Goal: Communication & Community: Answer question/provide support

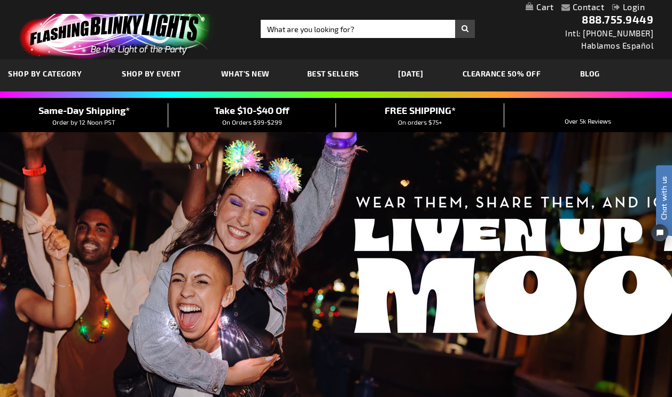
click at [629, 5] on link "Login" at bounding box center [628, 7] width 33 height 10
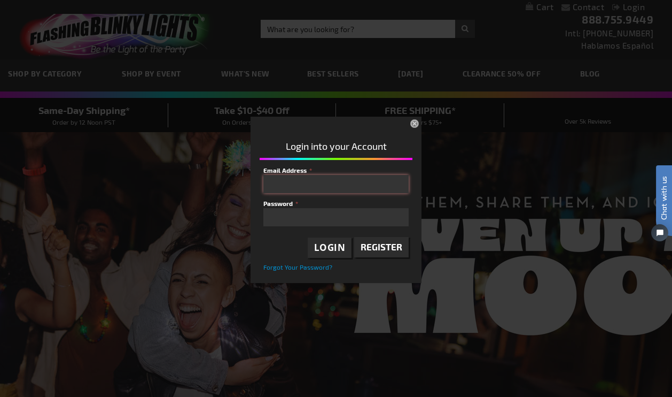
type input "info@mickelsonchristmastrees.com"
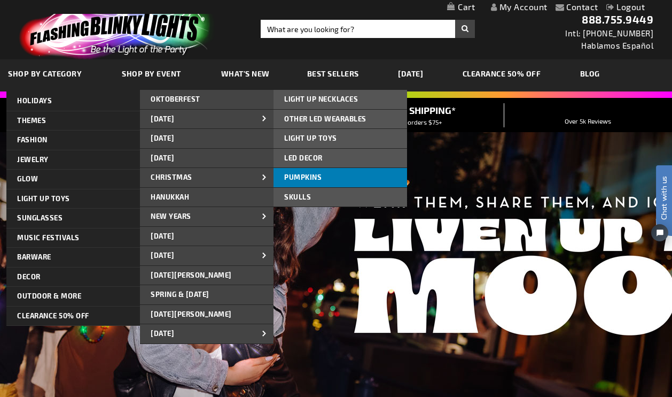
click at [300, 173] on span "PUMPKINS" at bounding box center [302, 177] width 37 height 9
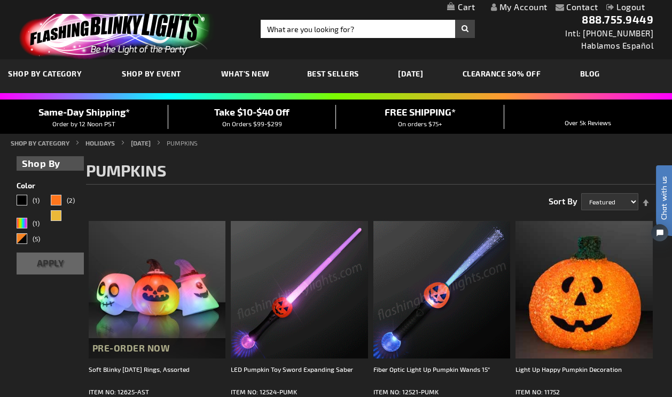
click at [527, 7] on link "My Account" at bounding box center [519, 7] width 57 height 10
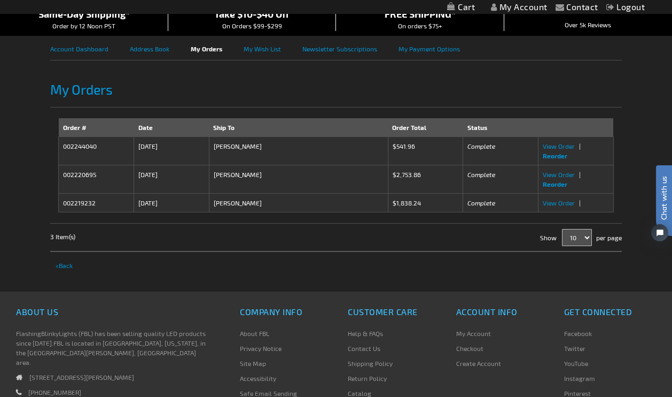
scroll to position [108, 0]
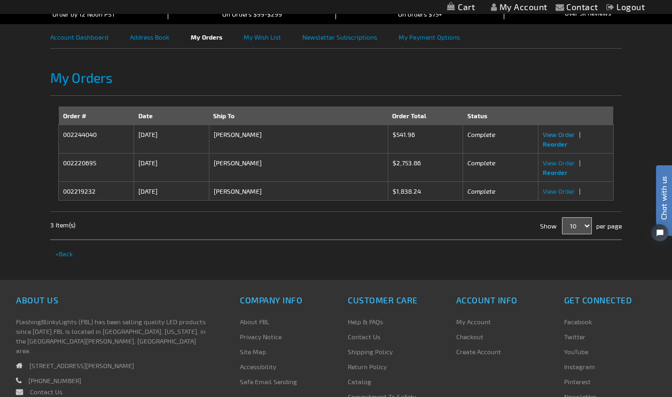
click at [568, 134] on span "View Order" at bounding box center [559, 133] width 32 height 7
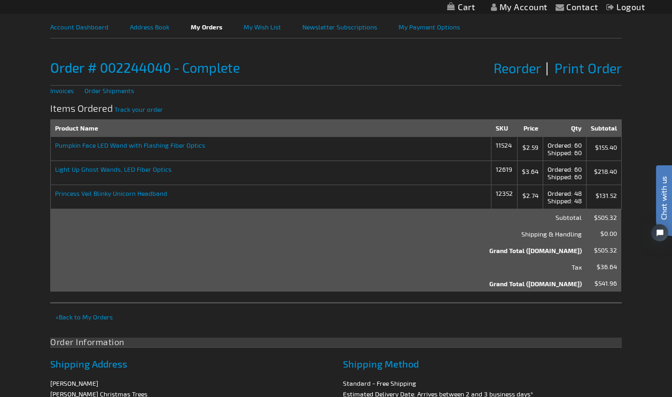
scroll to position [119, 0]
click at [95, 144] on strong "Pumpkin Face LED Wand with Flashing Fiber Optics" at bounding box center [270, 143] width 431 height 7
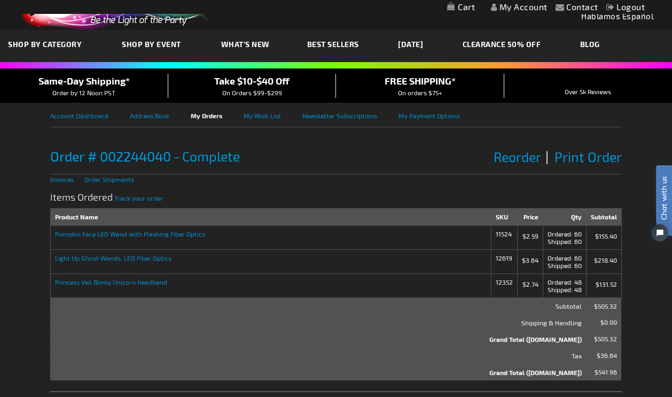
scroll to position [26, 0]
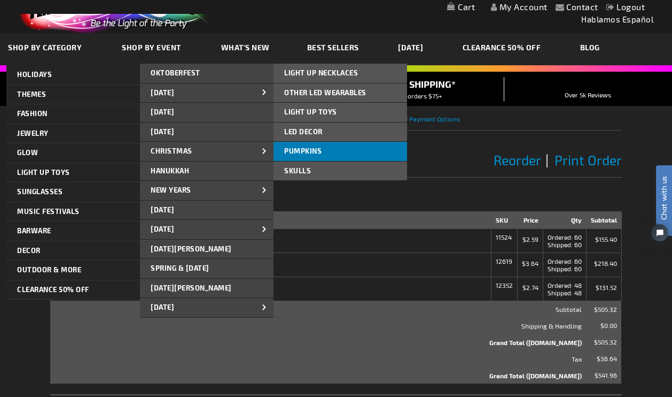
click at [301, 148] on span "PUMPKINS" at bounding box center [302, 150] width 37 height 9
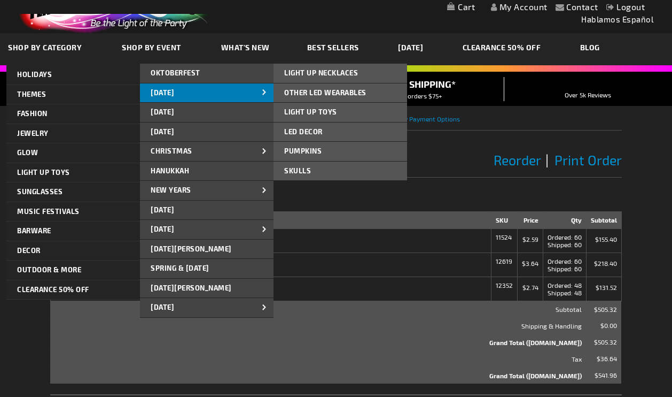
click at [258, 89] on span at bounding box center [265, 93] width 16 height 11
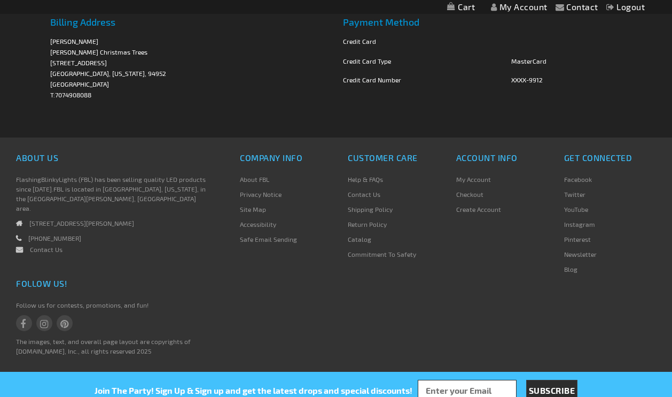
scroll to position [553, 0]
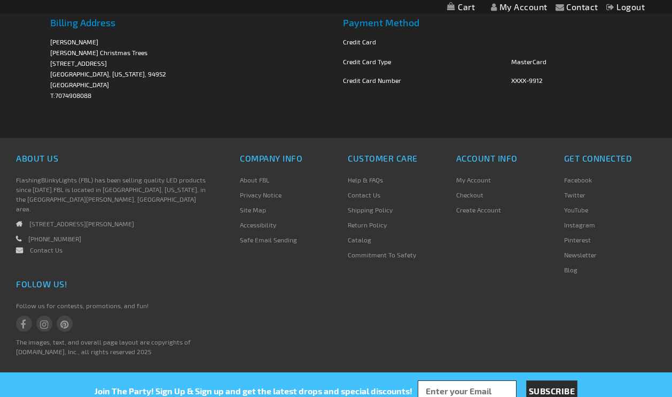
click at [376, 224] on link "Return Policy" at bounding box center [367, 224] width 39 height 7
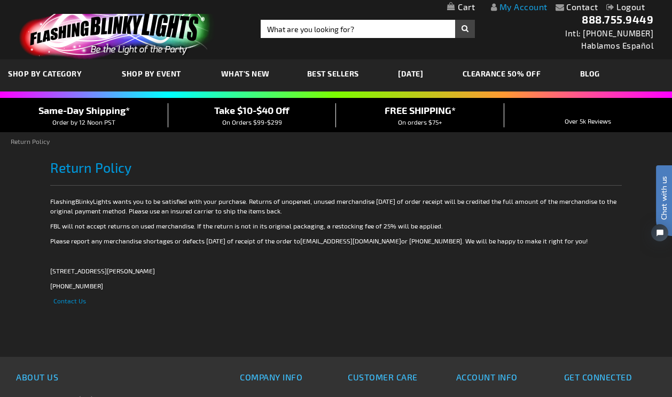
click at [520, 6] on link "My Account" at bounding box center [519, 7] width 57 height 10
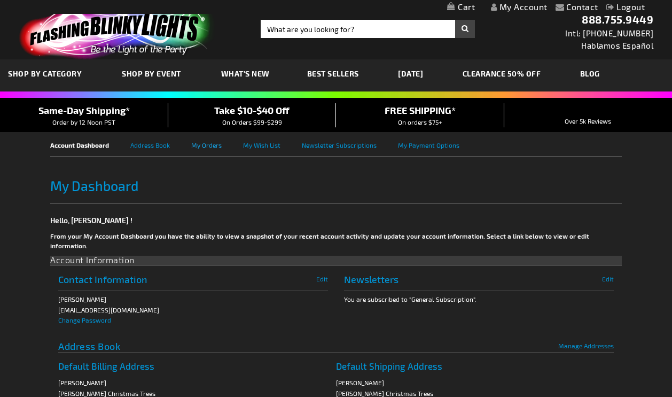
click at [201, 144] on link "My Orders" at bounding box center [217, 144] width 52 height 24
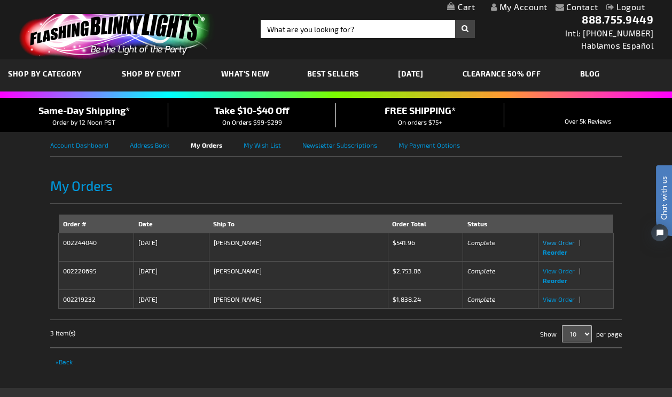
click at [551, 242] on span "View Order" at bounding box center [559, 241] width 32 height 7
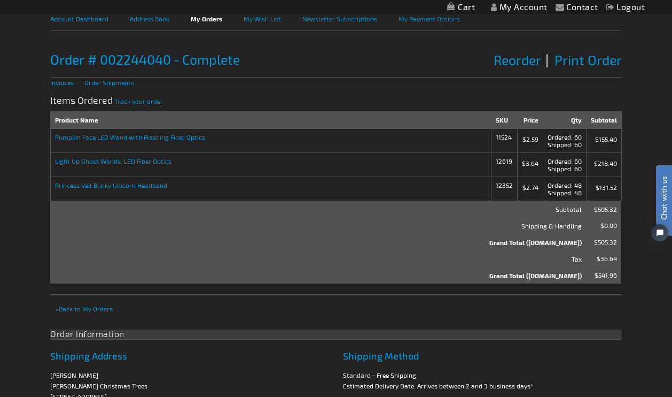
scroll to position [126, 0]
click at [55, 81] on link "Invoices" at bounding box center [62, 82] width 24 height 7
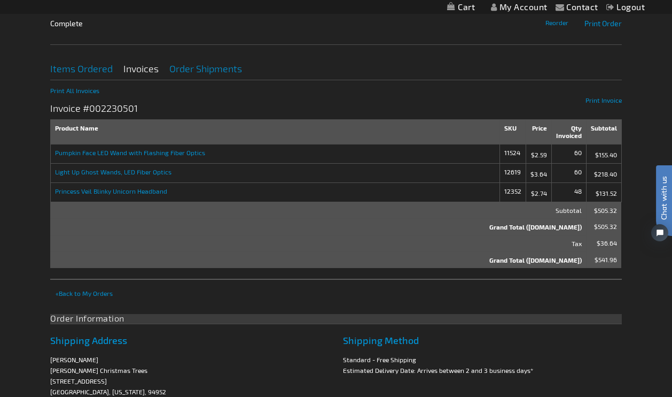
scroll to position [181, 0]
click at [215, 68] on link "Order Shipments" at bounding box center [205, 69] width 73 height 11
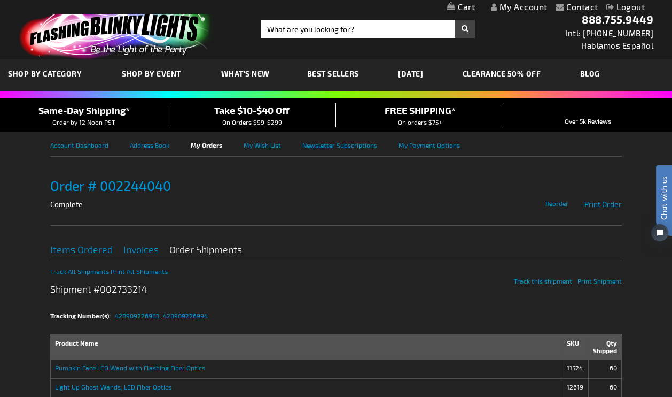
click at [511, 4] on link "My Account" at bounding box center [519, 7] width 57 height 10
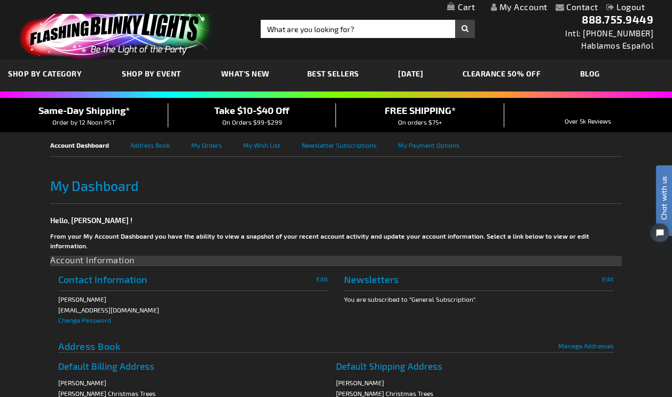
click at [664, 210] on span "Chat with us" at bounding box center [664, 198] width 16 height 44
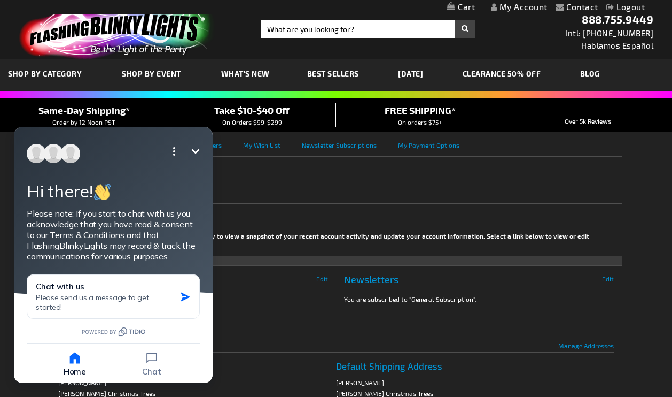
click at [370, 197] on div "My Dashboard" at bounding box center [335, 185] width 571 height 36
click at [197, 153] on icon "Minimize" at bounding box center [195, 151] width 13 height 13
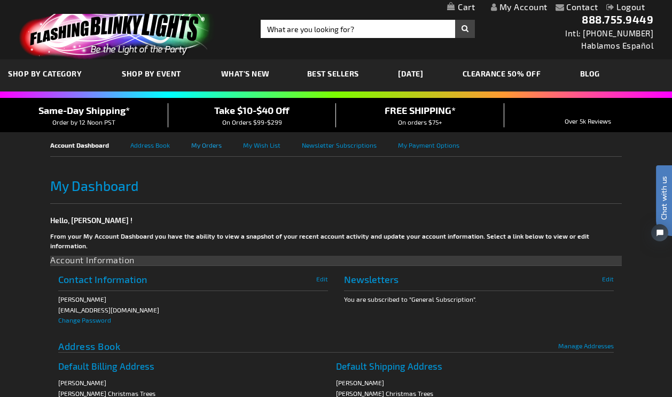
click at [210, 144] on link "My Orders" at bounding box center [217, 144] width 52 height 24
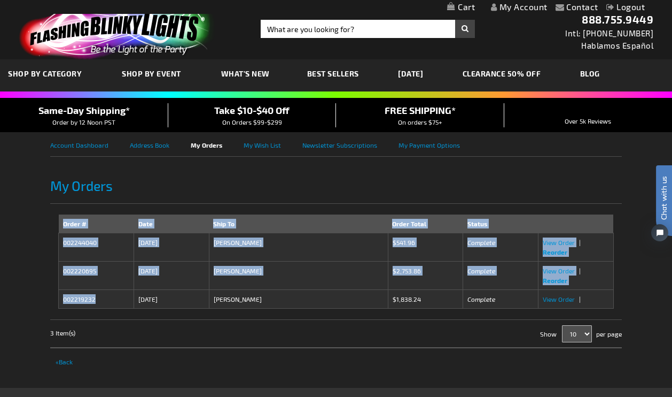
drag, startPoint x: 98, startPoint y: 297, endPoint x: 48, endPoint y: 264, distance: 60.2
click at [48, 264] on div "Contact Compare Products My Account Logout Skip to Content My Cart My Cart Clos…" at bounding box center [336, 328] width 672 height 656
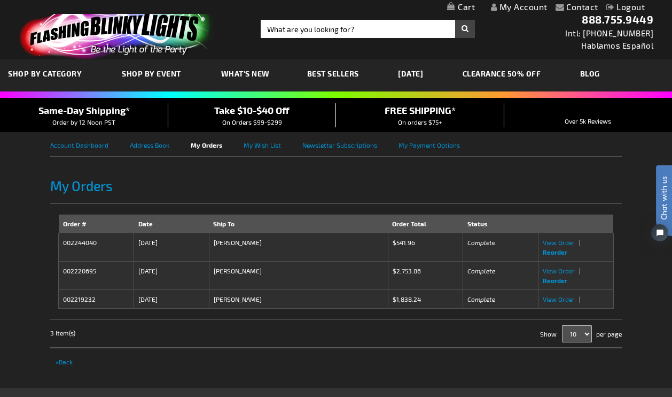
click at [83, 258] on td "002244040" at bounding box center [96, 247] width 75 height 28
click at [554, 243] on span "View Order" at bounding box center [559, 241] width 32 height 7
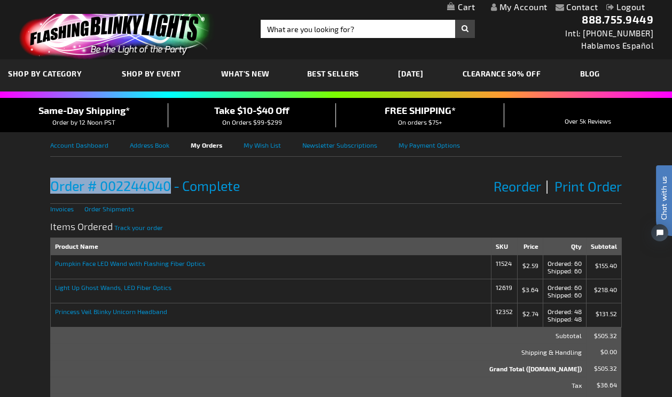
drag, startPoint x: 170, startPoint y: 188, endPoint x: 41, endPoint y: 183, distance: 129.9
copy span "Order # 002244040"
click at [664, 183] on span "Chat with us" at bounding box center [664, 198] width 16 height 44
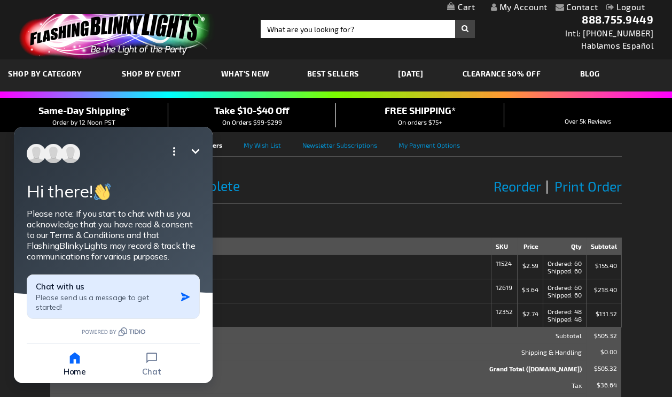
click at [178, 296] on button "Chat with us Please send us a message to get started!" at bounding box center [113, 296] width 173 height 44
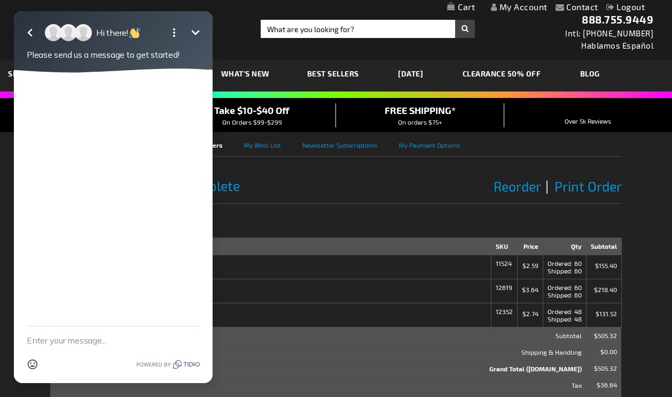
click at [79, 342] on textarea "New message" at bounding box center [113, 340] width 173 height 28
paste textarea "Order # 002244040"
type textarea "Can I please return items from Order # 002244040"
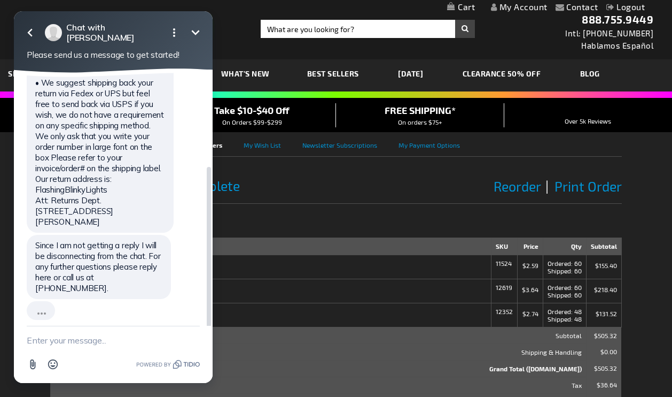
scroll to position [118, 0]
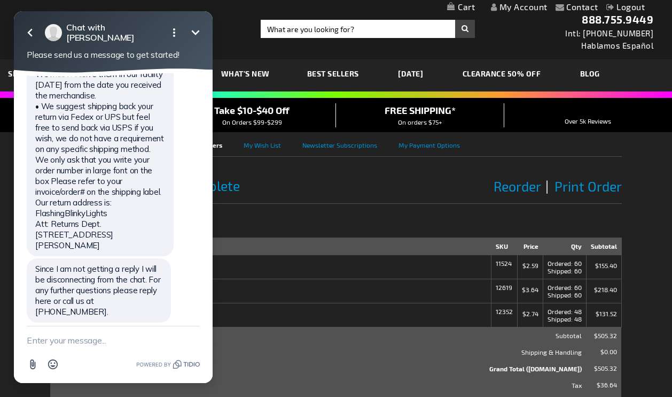
click at [82, 345] on textarea "New message" at bounding box center [113, 340] width 173 height 28
type textarea "You just sent the reply 20 seconds ago....im reading it"
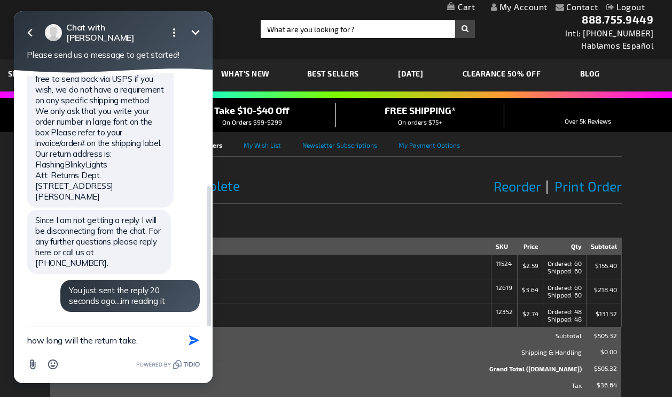
scroll to position [183, 0]
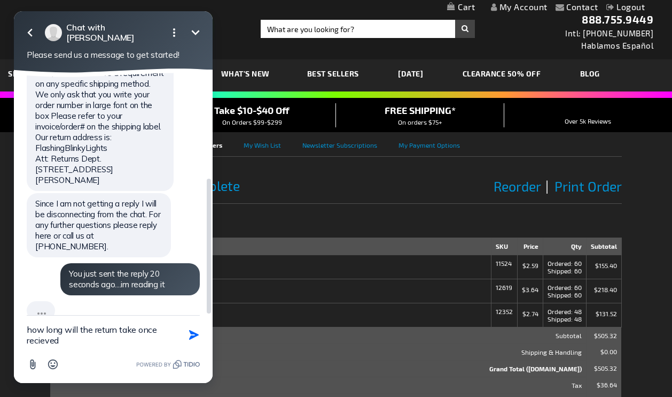
type textarea "how long will the return take once received?"
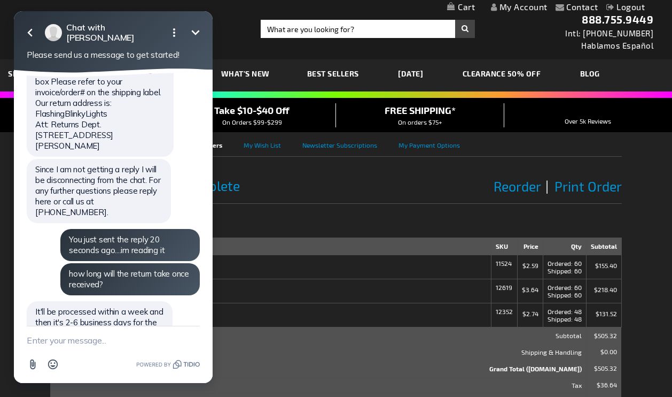
scroll to position [238, 0]
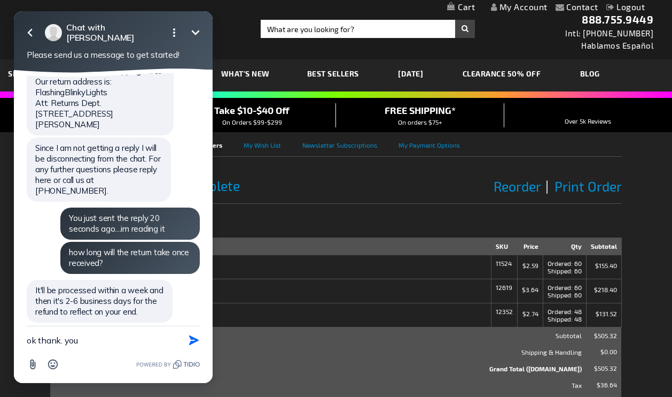
type textarea "ok thank. you."
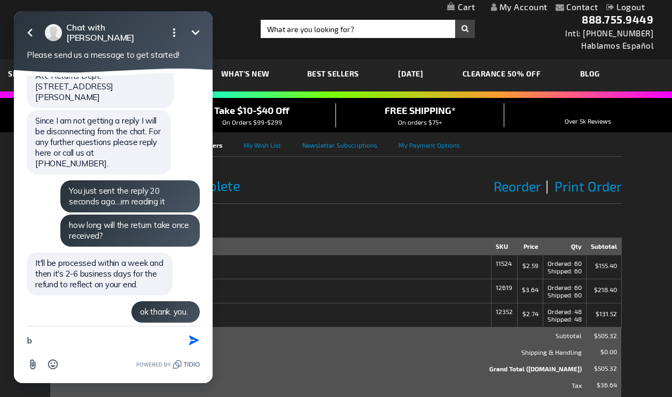
type textarea "be"
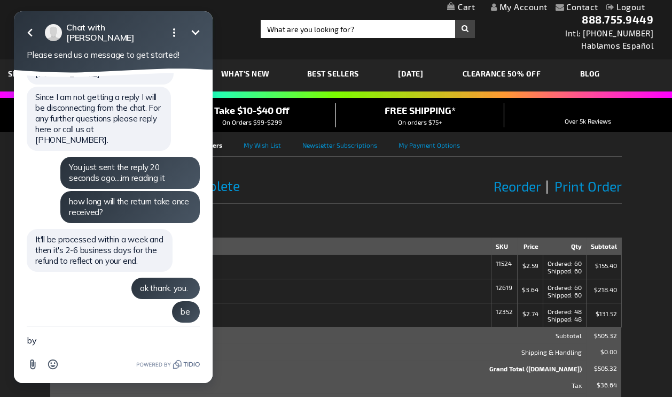
type textarea "bye"
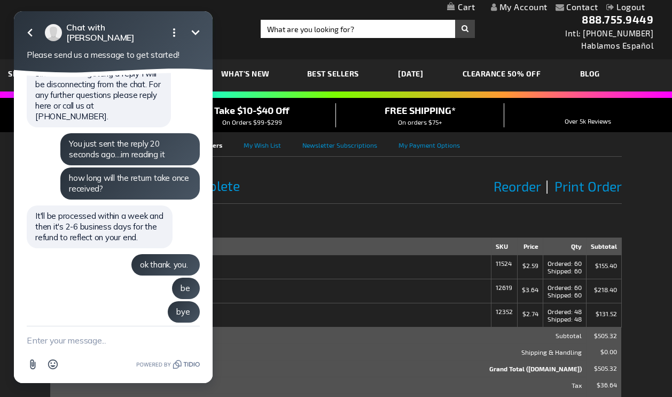
scroll to position [340, 0]
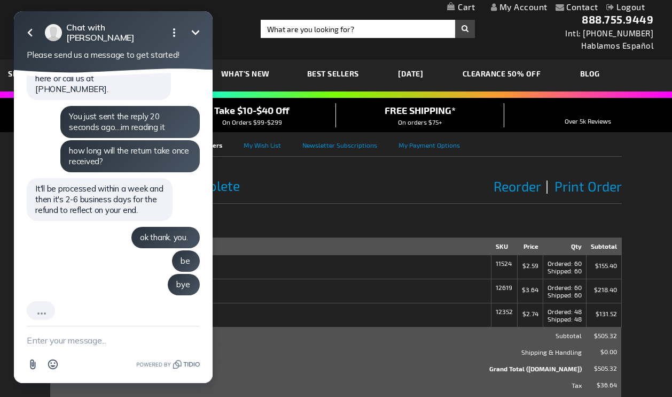
click at [197, 30] on icon "Minimize" at bounding box center [195, 32] width 13 height 13
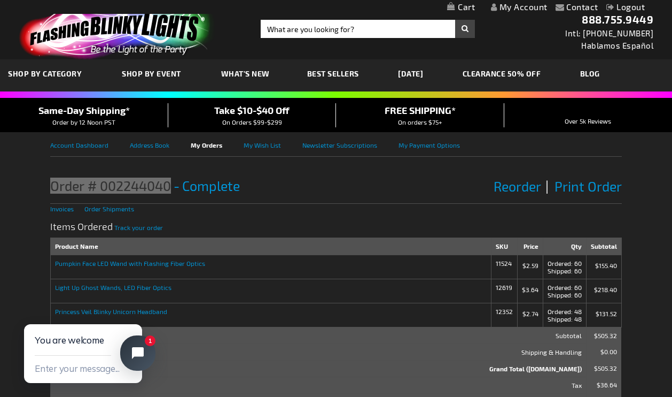
click at [131, 358] on button "Close chat widget" at bounding box center [137, 352] width 35 height 35
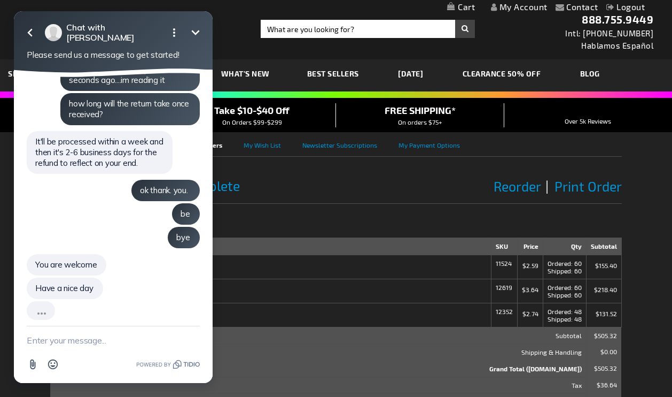
scroll to position [363, 0]
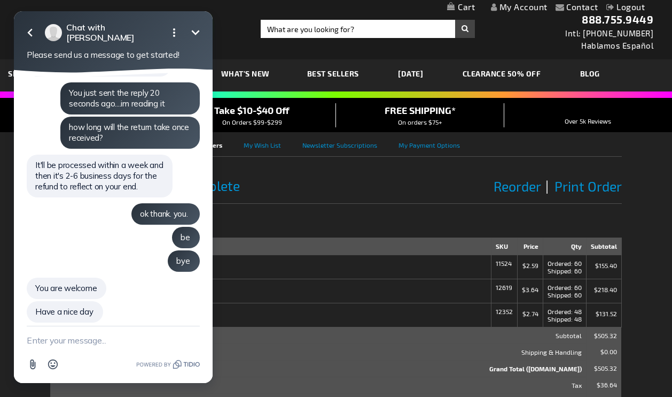
click at [196, 32] on icon "Minimize" at bounding box center [195, 32] width 13 height 13
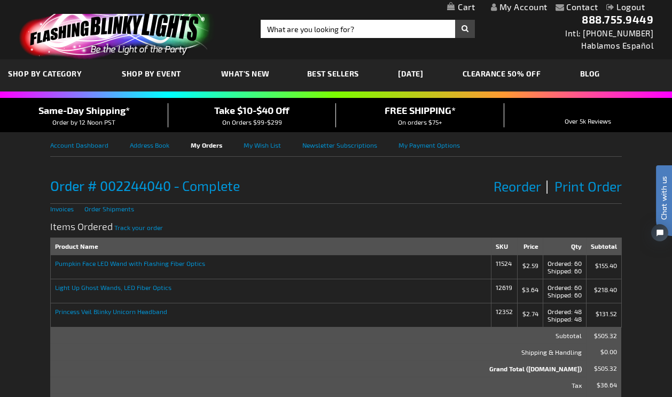
click at [321, 192] on div "Order # 002244040 Complete Order Date: [DATE] Reorder Print Order" at bounding box center [335, 185] width 571 height 36
click at [664, 195] on span "Chat with us" at bounding box center [664, 198] width 16 height 44
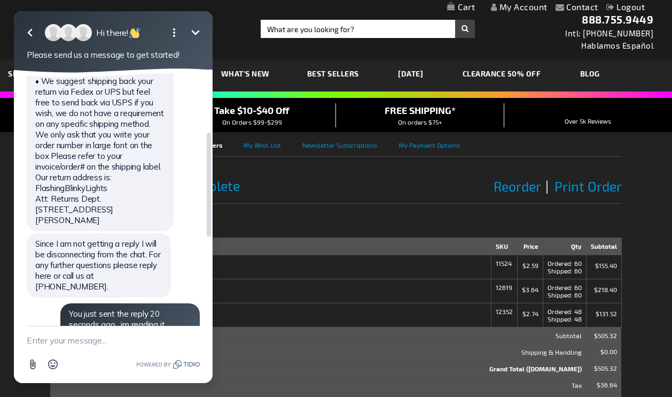
scroll to position [146, 0]
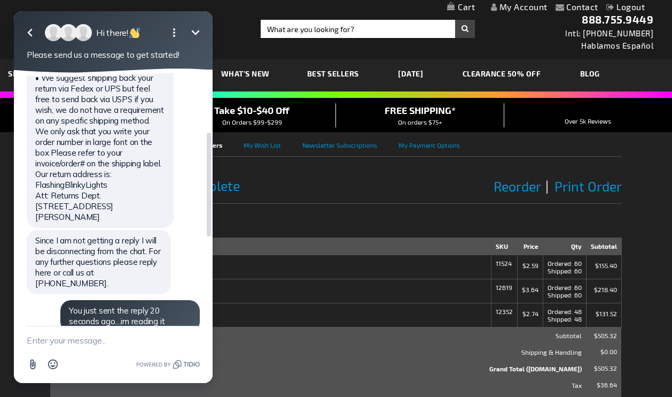
drag, startPoint x: 115, startPoint y: 214, endPoint x: 35, endPoint y: 154, distance: 100.4
click at [35, 154] on div "Hello, thank you for your inquiry, please see our return policy as follows: • A…" at bounding box center [100, 99] width 147 height 257
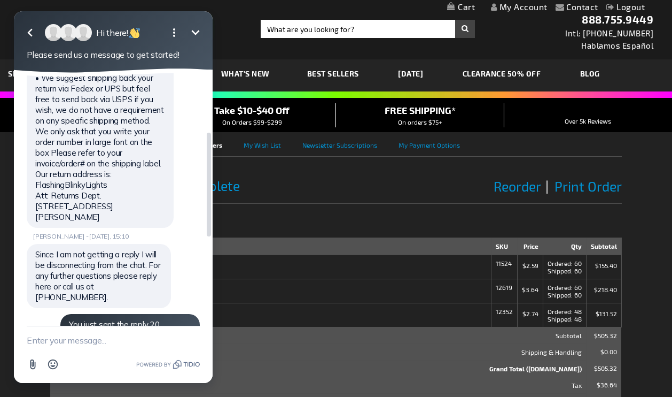
copy span "Please refer to your invoice/order# on the shipping label. Our return address i…"
click at [194, 30] on icon "Minimize" at bounding box center [195, 32] width 13 height 13
